Goal: Transaction & Acquisition: Book appointment/travel/reservation

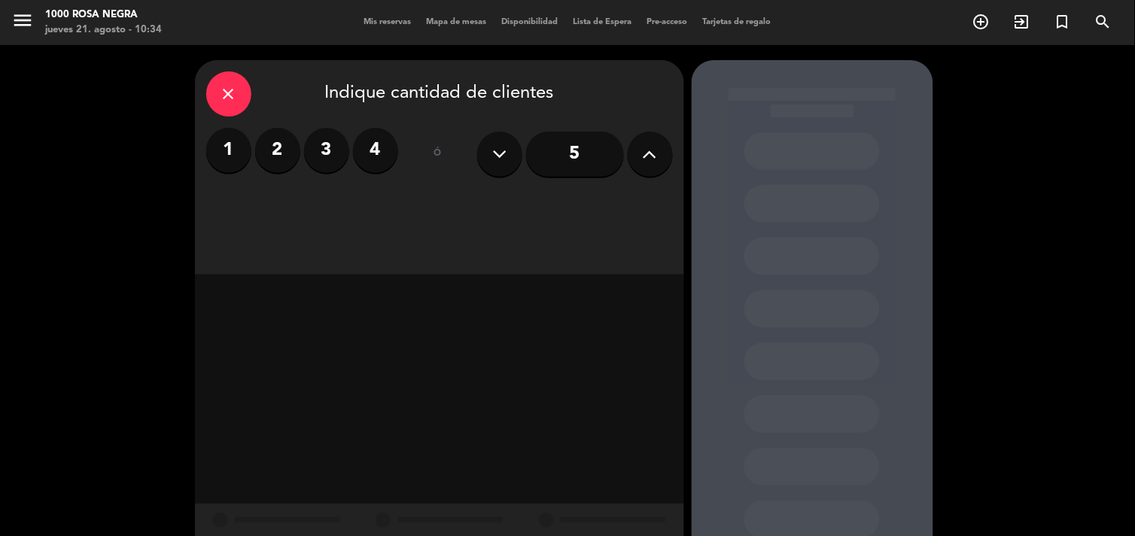
click at [228, 100] on icon "close" at bounding box center [229, 94] width 18 height 18
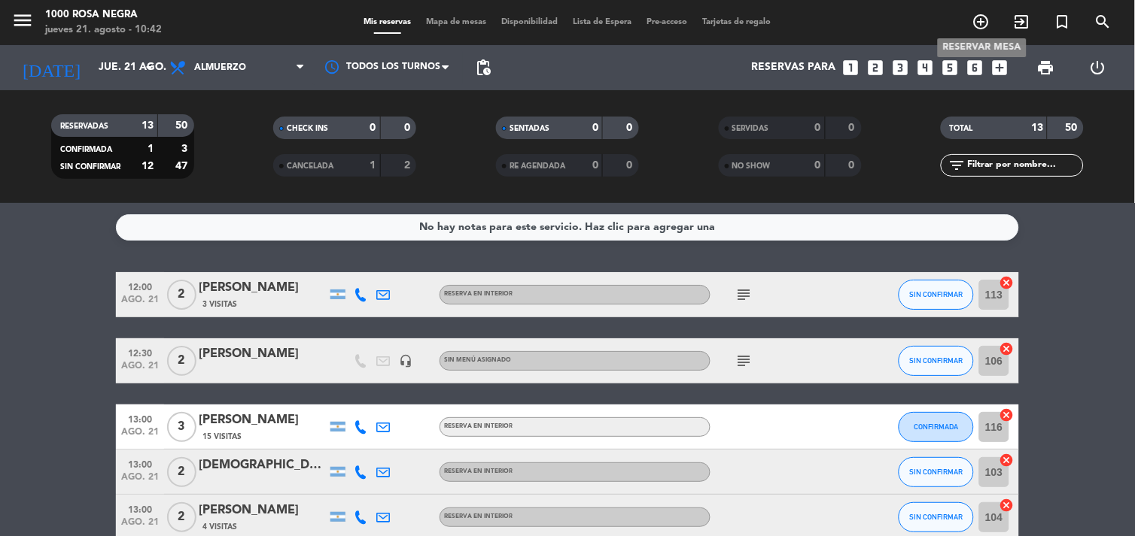
click at [987, 28] on icon "add_circle_outline" at bounding box center [981, 22] width 18 height 18
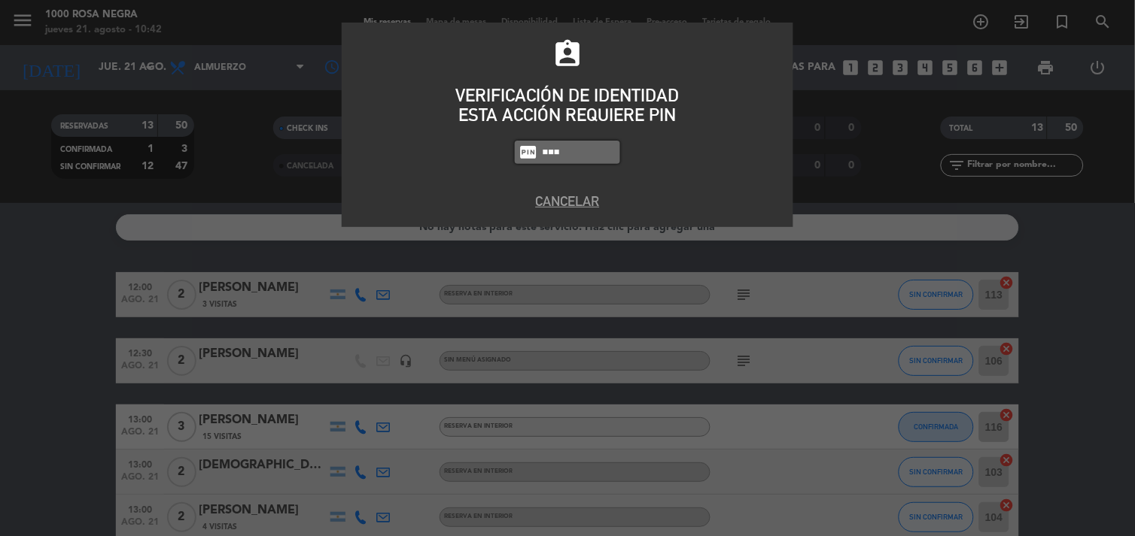
type input "5508"
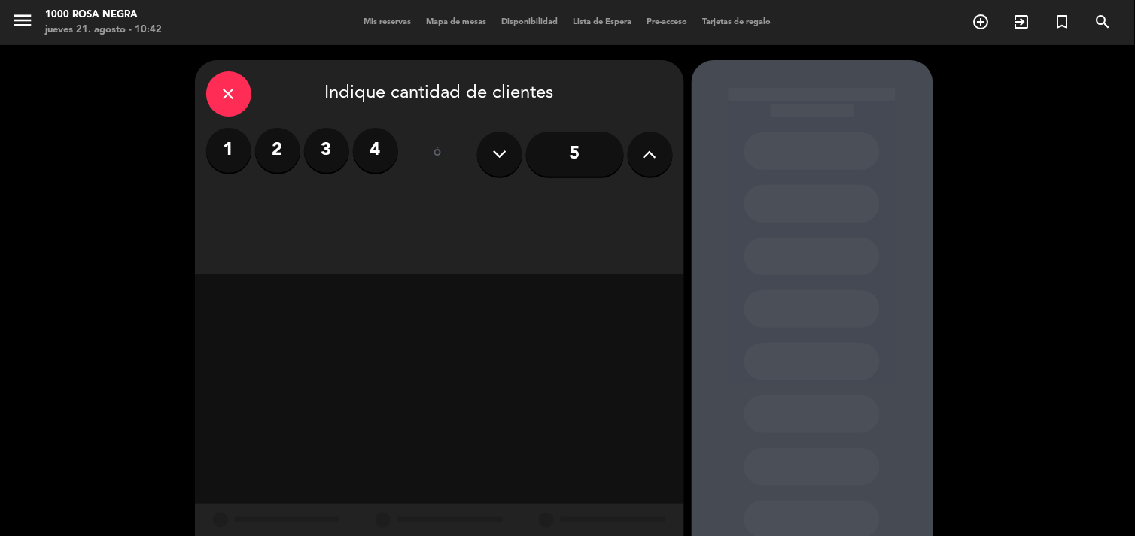
click at [369, 160] on label "4" at bounding box center [375, 150] width 45 height 45
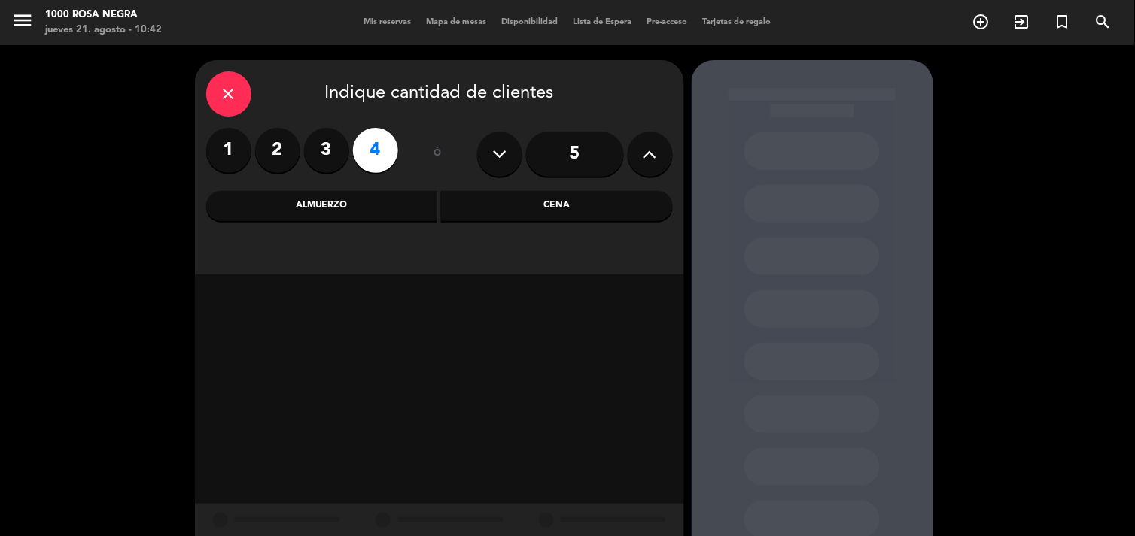
click at [360, 205] on div "Almuerzo" at bounding box center [322, 206] width 232 height 30
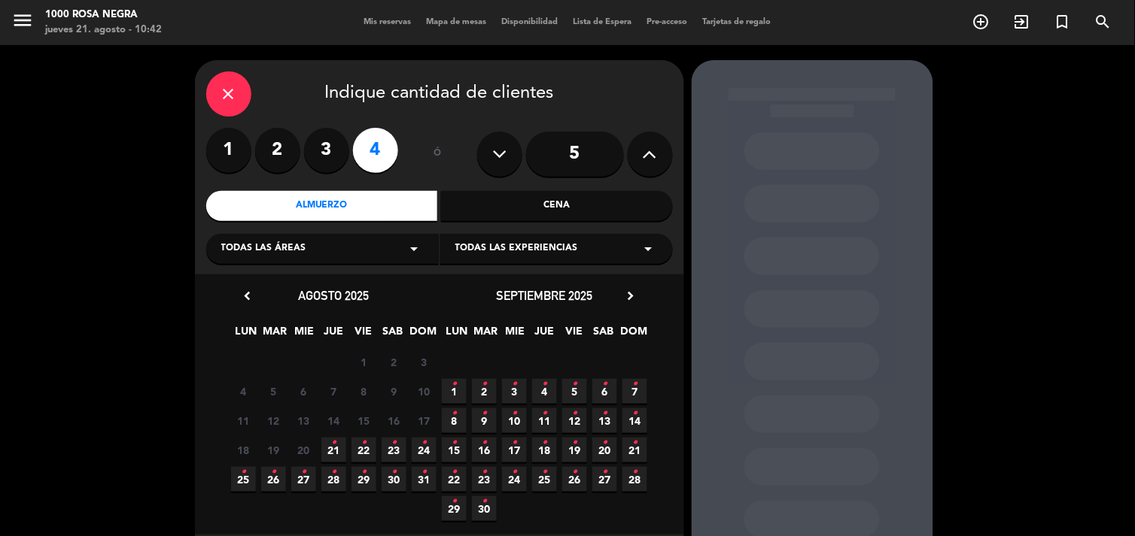
click at [366, 450] on icon "•" at bounding box center [363, 443] width 5 height 24
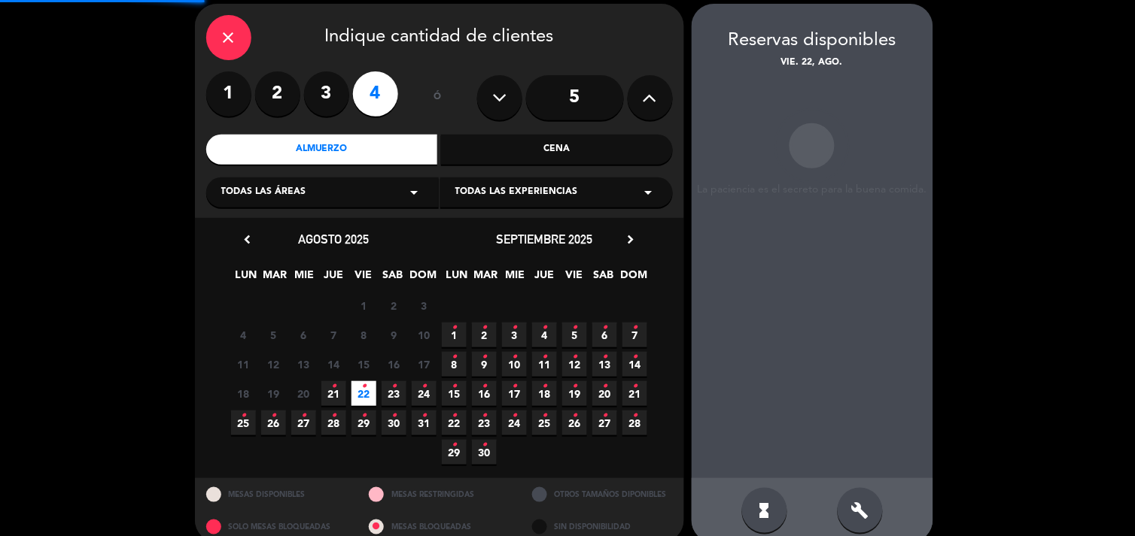
scroll to position [60, 0]
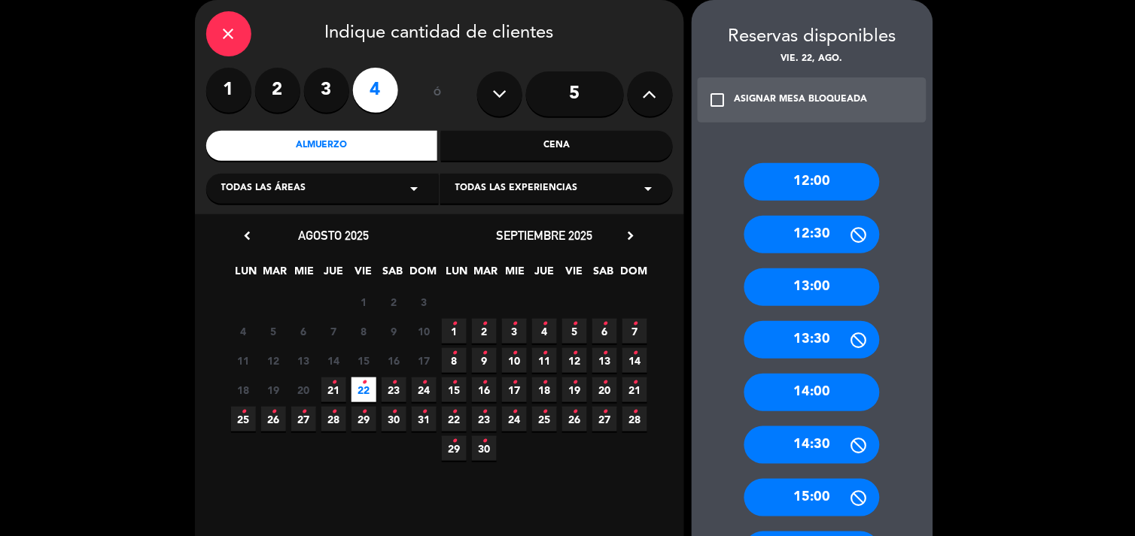
click at [834, 283] on div "13:00" at bounding box center [811, 288] width 135 height 38
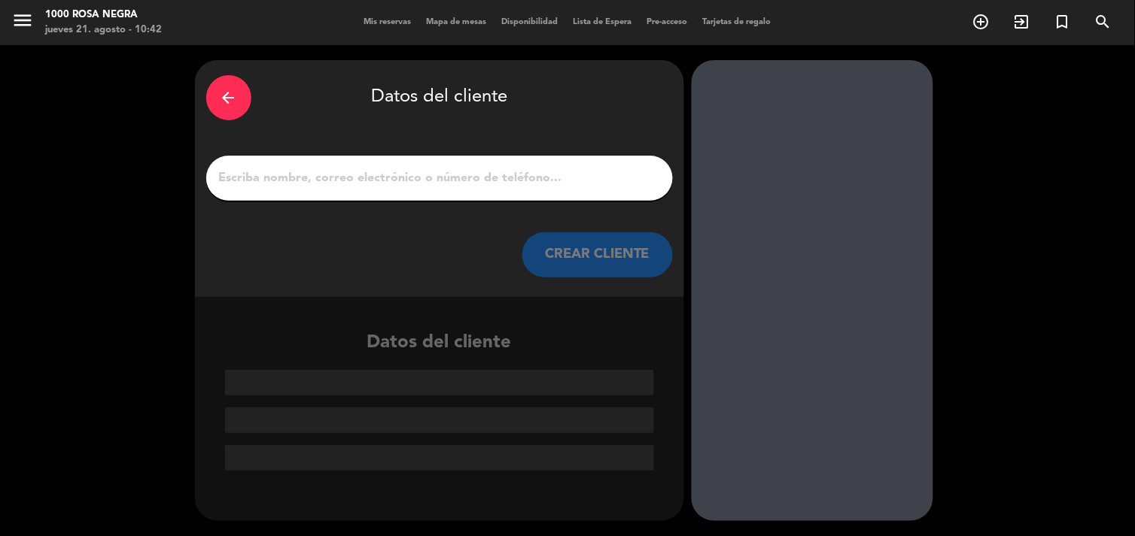
click at [454, 184] on input "1" at bounding box center [439, 178] width 444 height 21
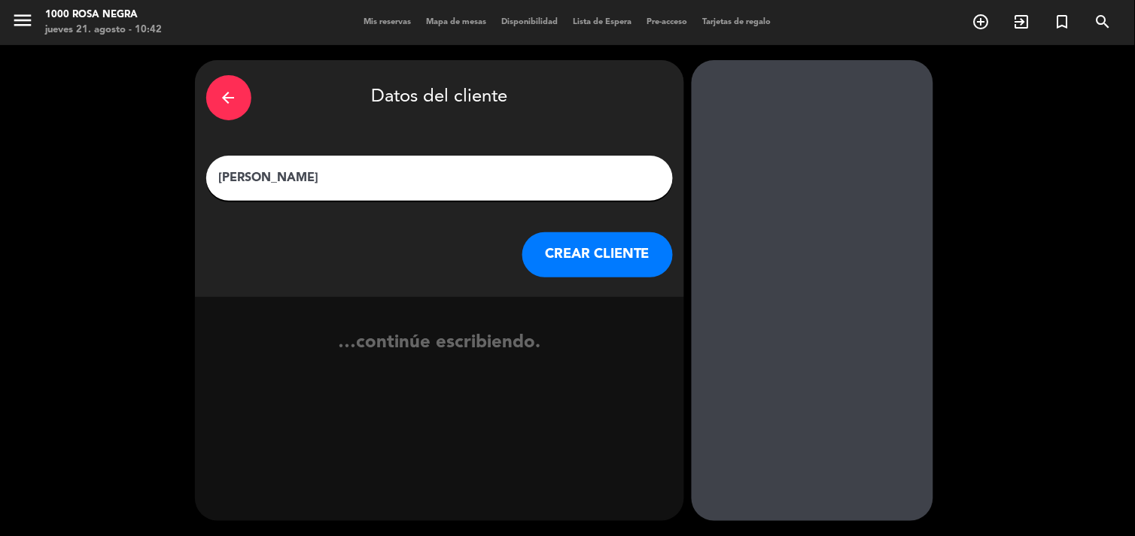
type input "[PERSON_NAME]"
click at [543, 253] on button "CREAR CLIENTE" at bounding box center [597, 254] width 150 height 45
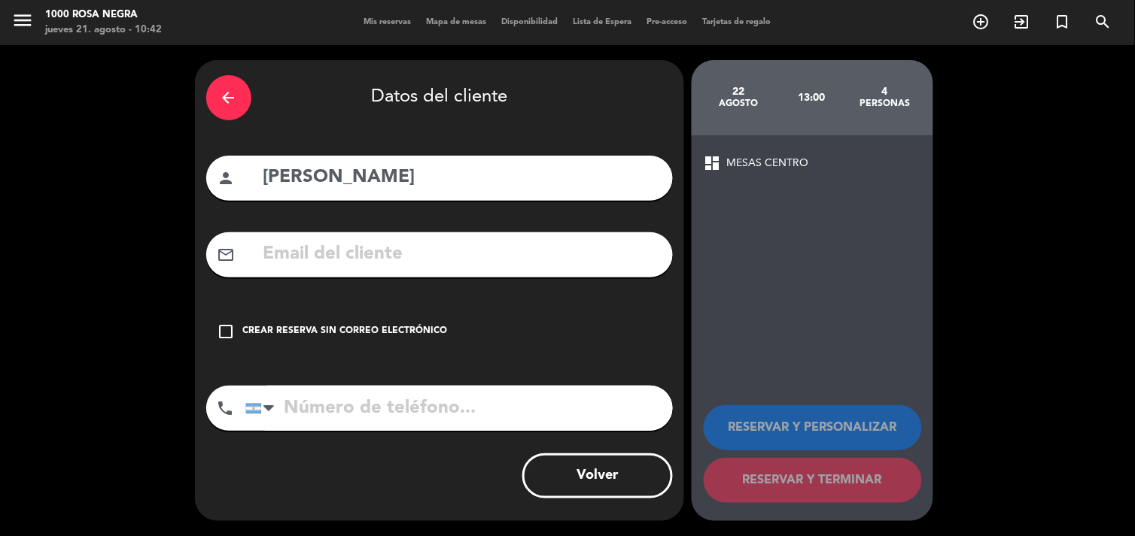
click at [229, 325] on icon "check_box_outline_blank" at bounding box center [226, 332] width 18 height 18
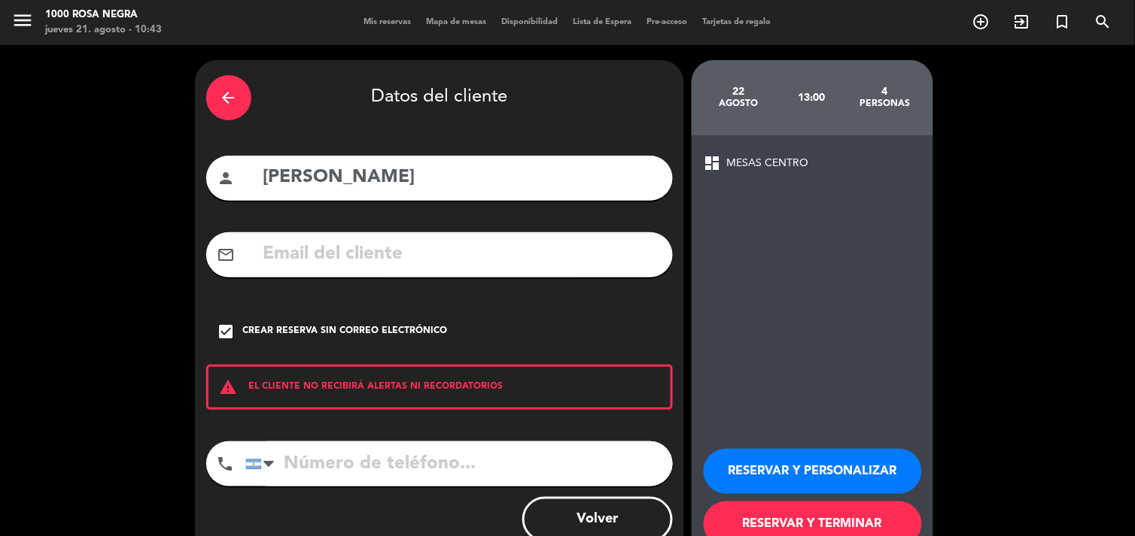
click at [302, 468] on input "tel" at bounding box center [458, 464] width 427 height 45
type input "1156676314"
drag, startPoint x: 817, startPoint y: 512, endPoint x: 768, endPoint y: 527, distance: 51.2
click at [768, 527] on button "RESERVAR Y TERMINAR" at bounding box center [812, 524] width 218 height 45
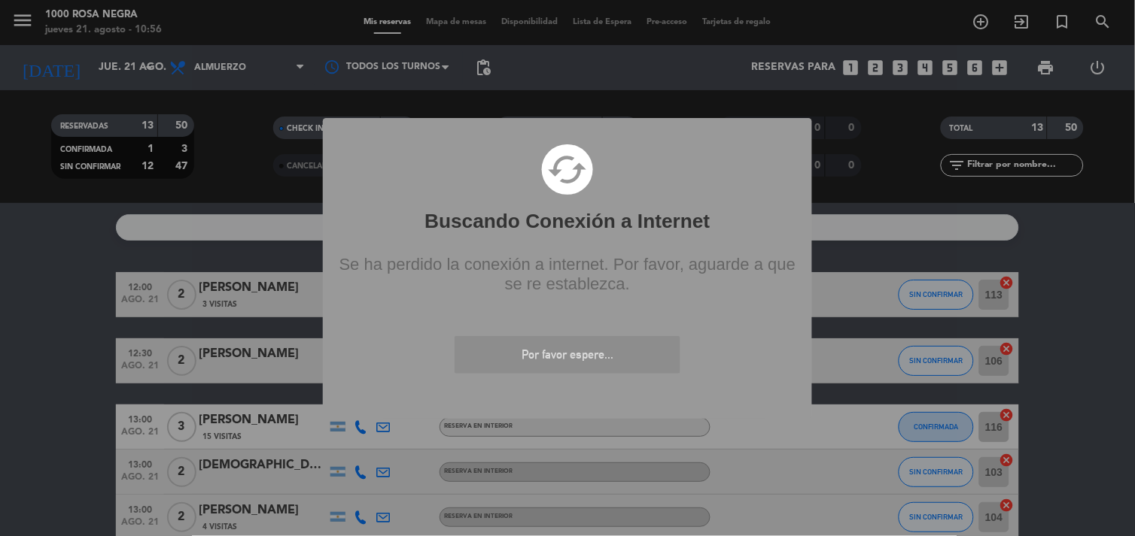
click at [1102, 372] on div "? ! i Buscando Conexión a Internet × cached Se ha perdido la conexión a interne…" at bounding box center [567, 268] width 1135 height 536
